Goal: Information Seeking & Learning: Understand process/instructions

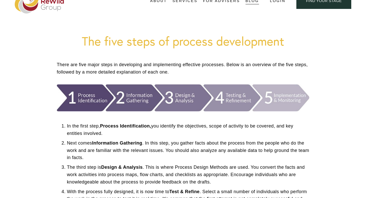
scroll to position [31, 0]
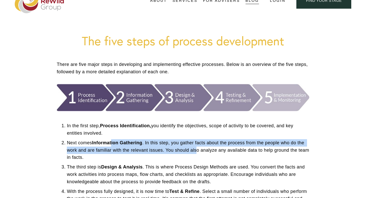
drag, startPoint x: 113, startPoint y: 145, endPoint x: 198, endPoint y: 151, distance: 85.1
click at [198, 151] on p "Next comes Information Gathering . In this step, you gather facts about the pro…" at bounding box center [188, 150] width 242 height 22
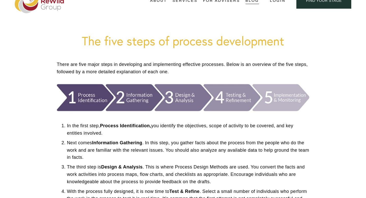
click at [185, 160] on p "Next comes Information Gathering . In this step, you gather facts about the pro…" at bounding box center [188, 150] width 242 height 22
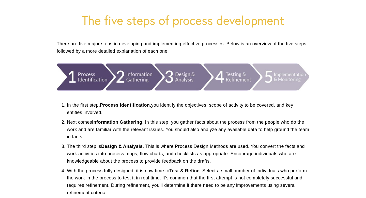
scroll to position [66, 0]
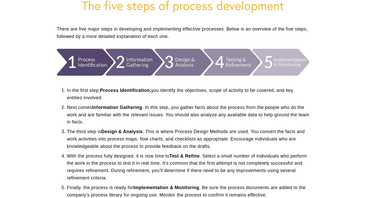
drag, startPoint x: 189, startPoint y: 142, endPoint x: 238, endPoint y: 144, distance: 49.1
click at [239, 144] on p "The third step is Design & Analysis . This is where Process Design Methods are …" at bounding box center [188, 139] width 242 height 22
click at [233, 157] on p "With the process fully designed, it is now time to Test & Refine . Select a sma…" at bounding box center [188, 166] width 242 height 29
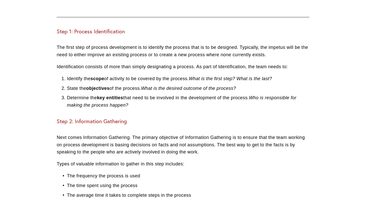
scroll to position [514, 0]
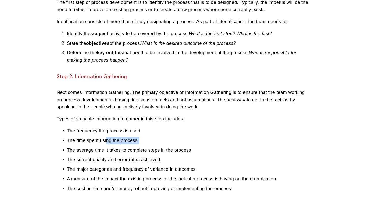
drag, startPoint x: 108, startPoint y: 141, endPoint x: 161, endPoint y: 146, distance: 53.4
click at [161, 146] on ul "The frequency the process is used The time spent using the process The average …" at bounding box center [183, 159] width 253 height 65
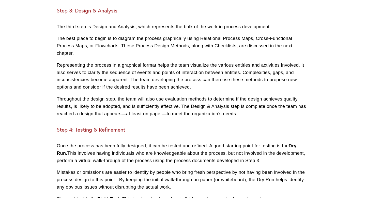
scroll to position [743, 0]
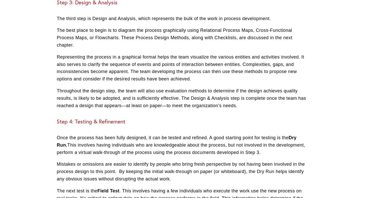
click at [148, 149] on p "Once the process has been fully designed, it can be tested and refined. A good …" at bounding box center [183, 145] width 253 height 22
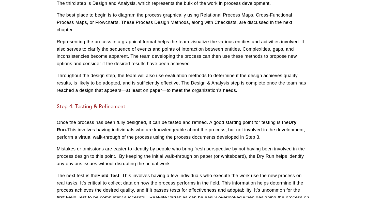
scroll to position [790, 0]
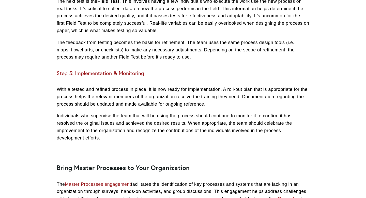
scroll to position [931, 0]
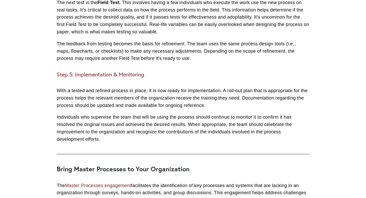
click at [127, 120] on p "Individuals who supervise the team that will be using the process should contin…" at bounding box center [183, 127] width 253 height 29
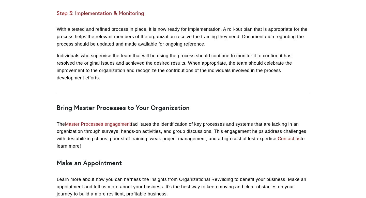
scroll to position [967, 0]
